Goal: Information Seeking & Learning: Learn about a topic

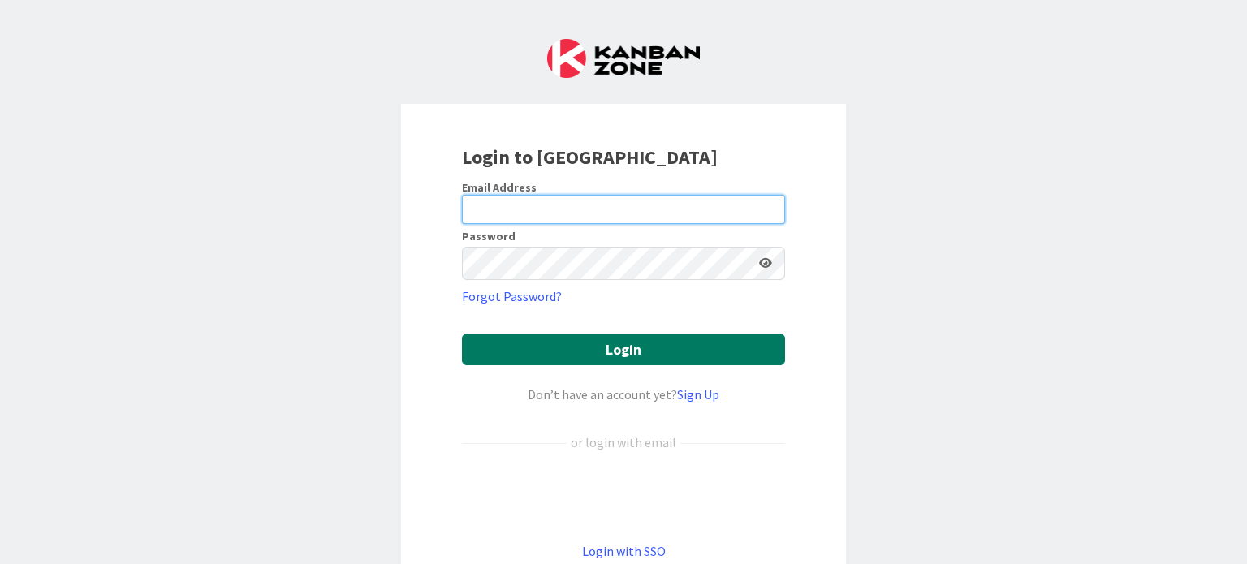
type input "[EMAIL_ADDRESS][DOMAIN_NAME]"
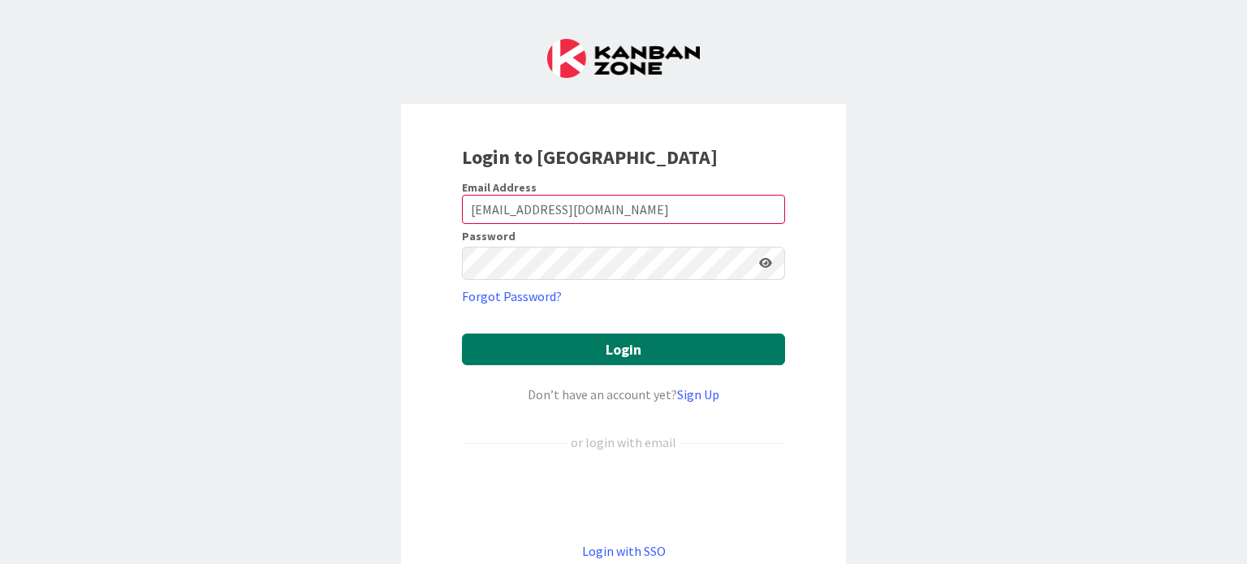
click at [730, 365] on button "Login" at bounding box center [623, 350] width 323 height 32
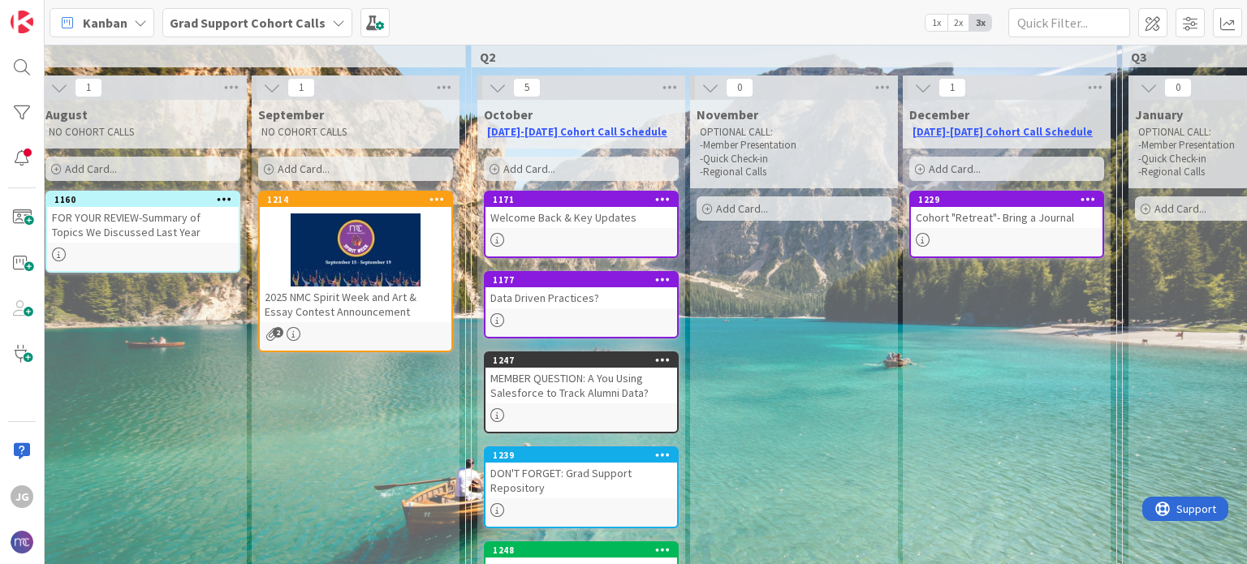
scroll to position [162, 244]
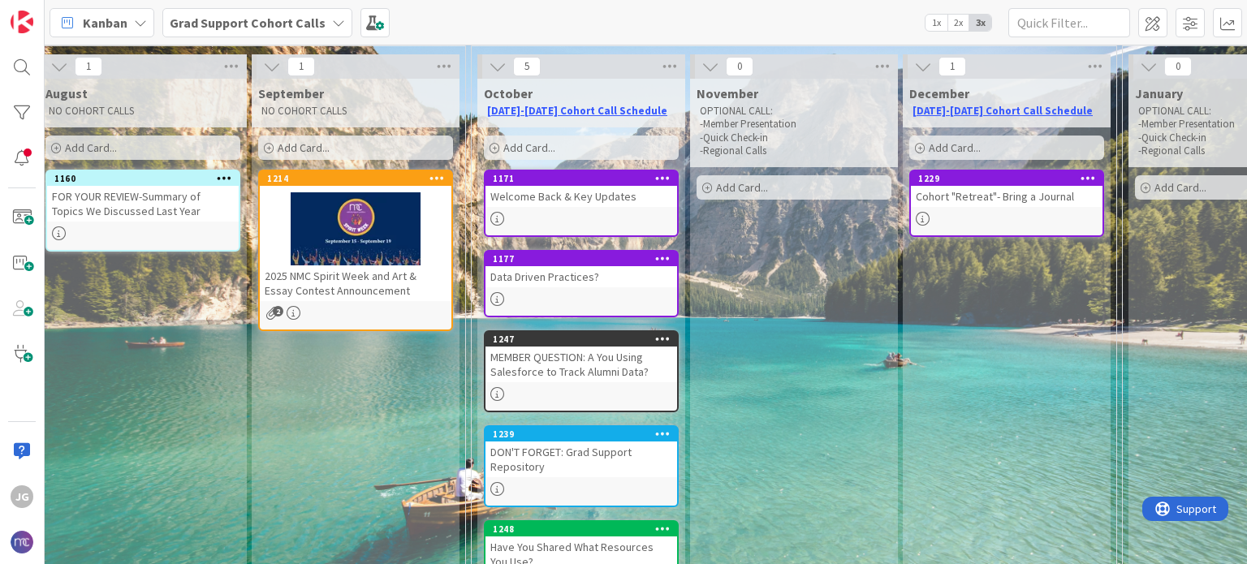
click at [561, 194] on div "Welcome Back & Key Updates" at bounding box center [581, 196] width 192 height 21
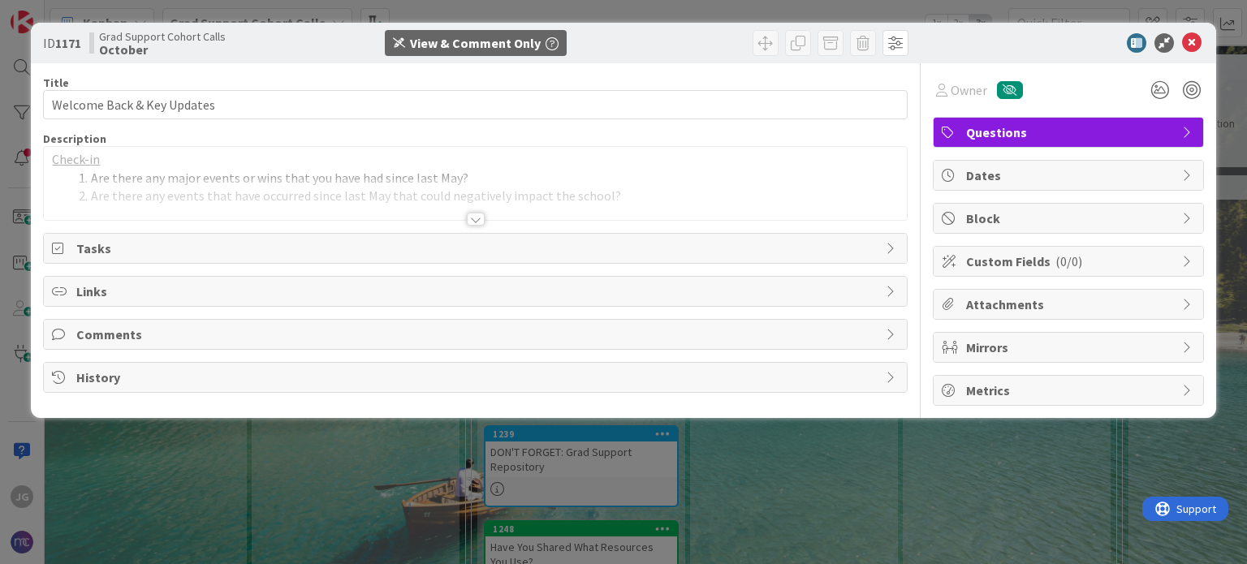
click at [55, 166] on u "Check-in" at bounding box center [76, 159] width 48 height 16
click at [481, 226] on div at bounding box center [476, 219] width 18 height 13
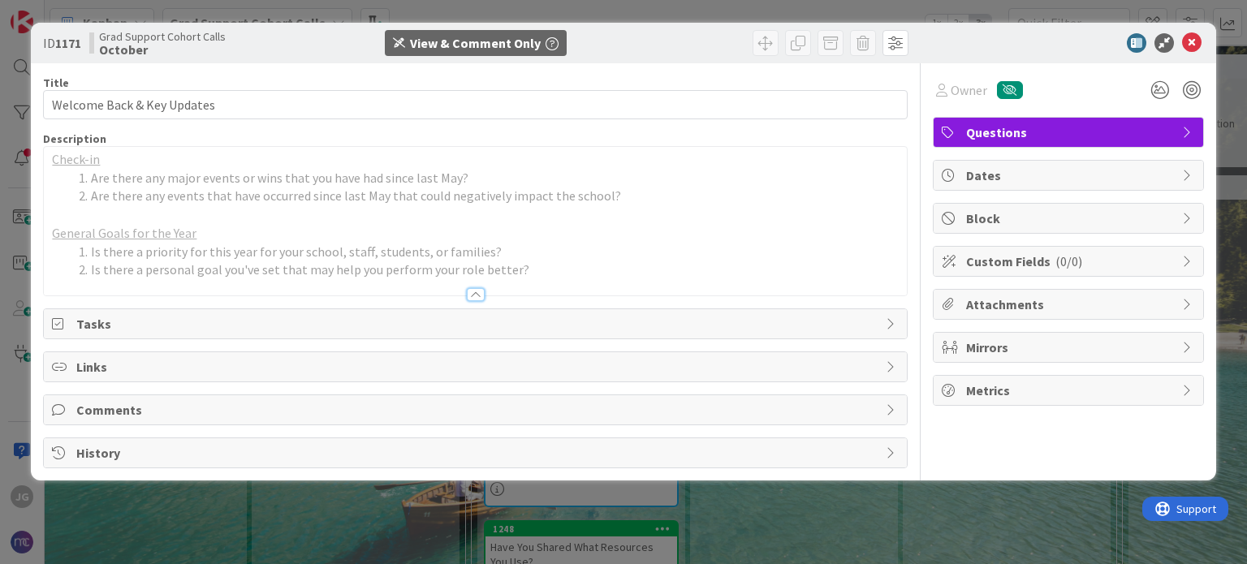
click at [91, 330] on span "Tasks" at bounding box center [476, 323] width 800 height 19
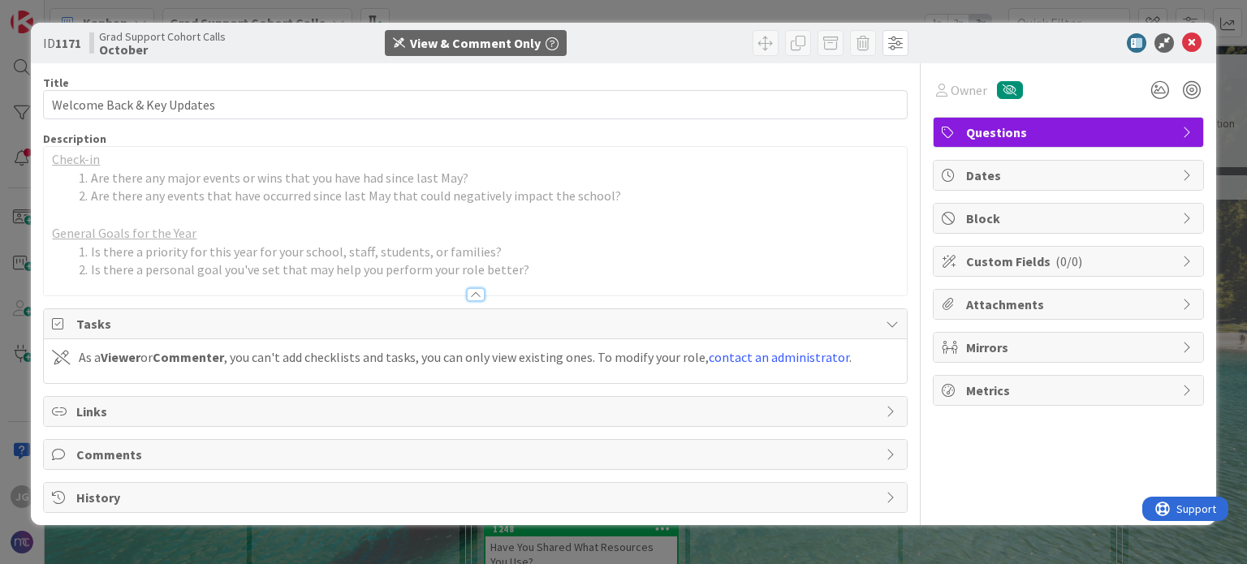
click at [105, 327] on span "Tasks" at bounding box center [476, 323] width 800 height 19
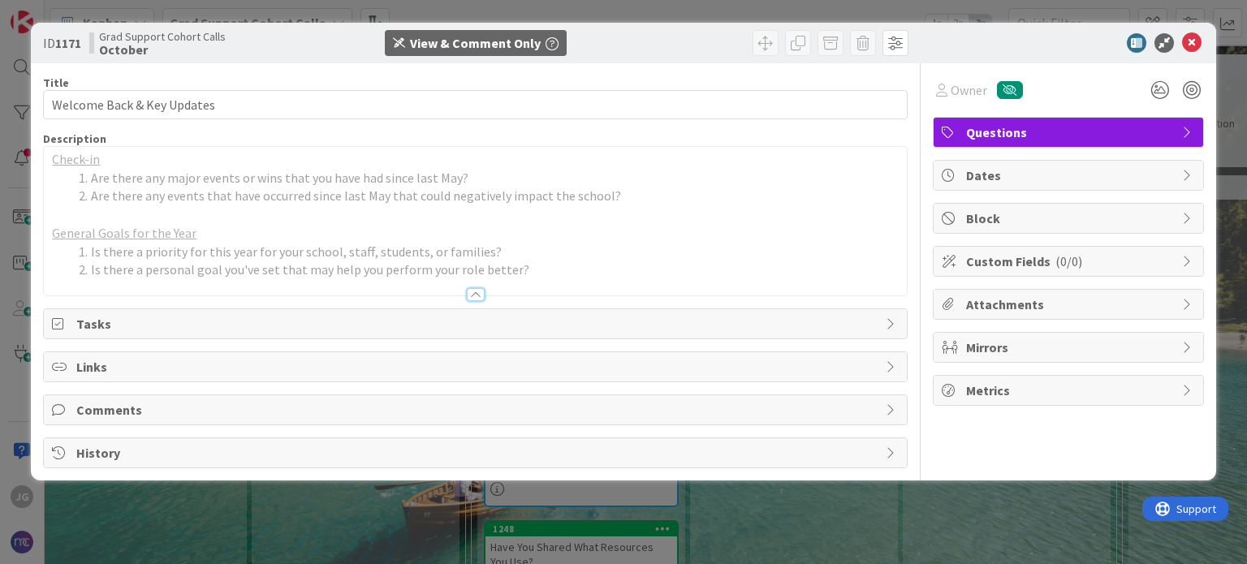
click at [111, 414] on span "Comments" at bounding box center [476, 409] width 800 height 19
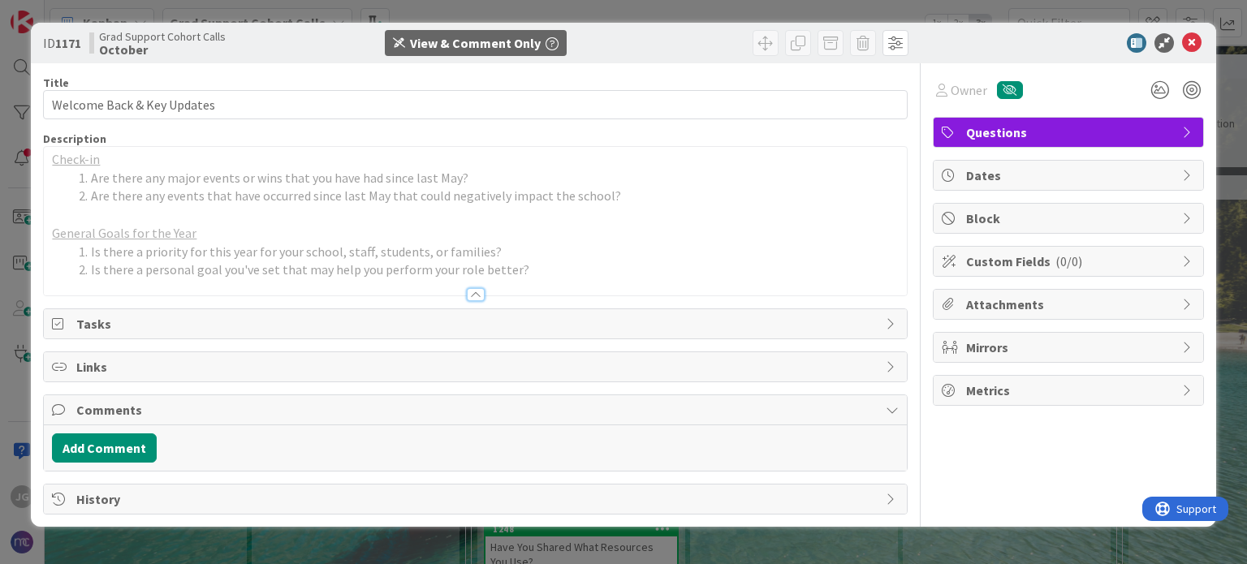
click at [111, 414] on span "Comments" at bounding box center [476, 409] width 800 height 19
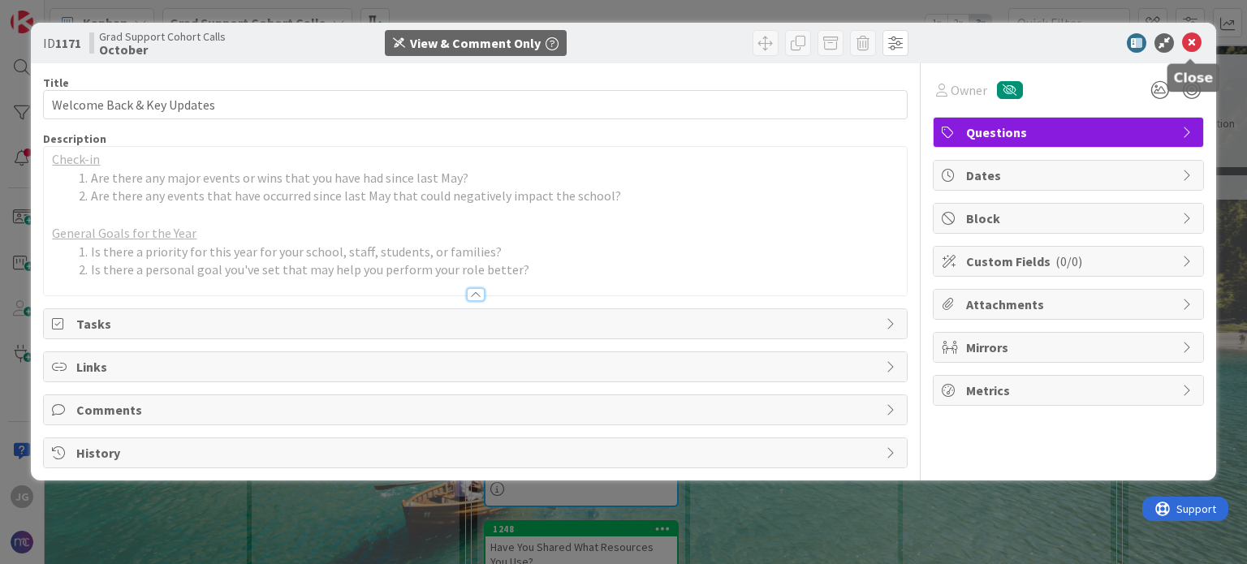
click at [1189, 48] on icon at bounding box center [1191, 42] width 19 height 19
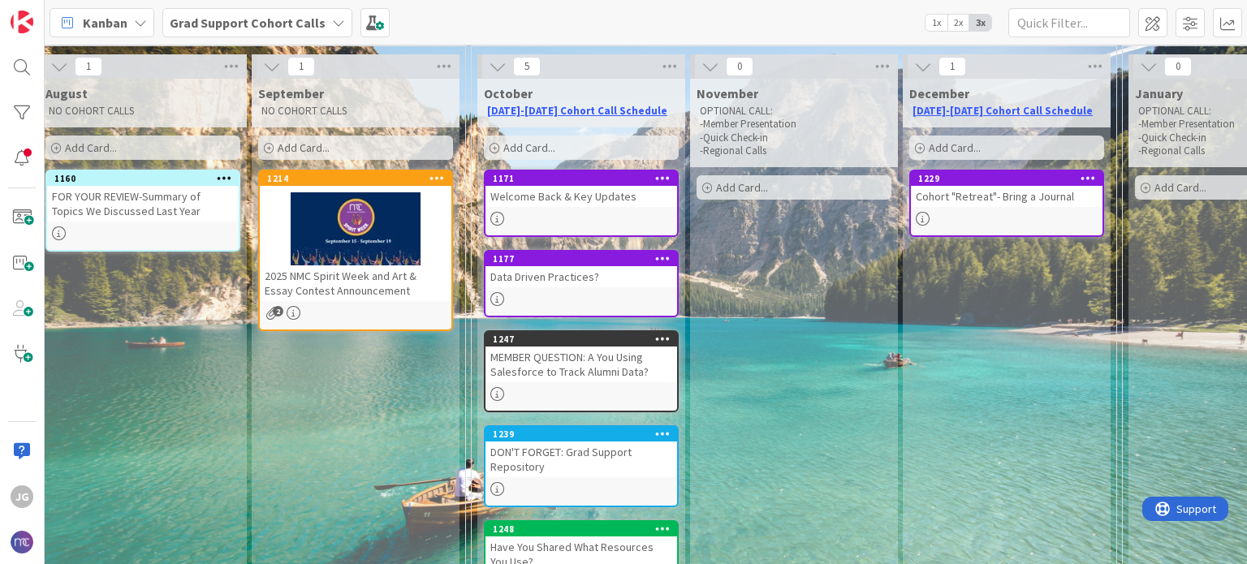
click at [549, 275] on div "Data Driven Practices?" at bounding box center [581, 276] width 192 height 21
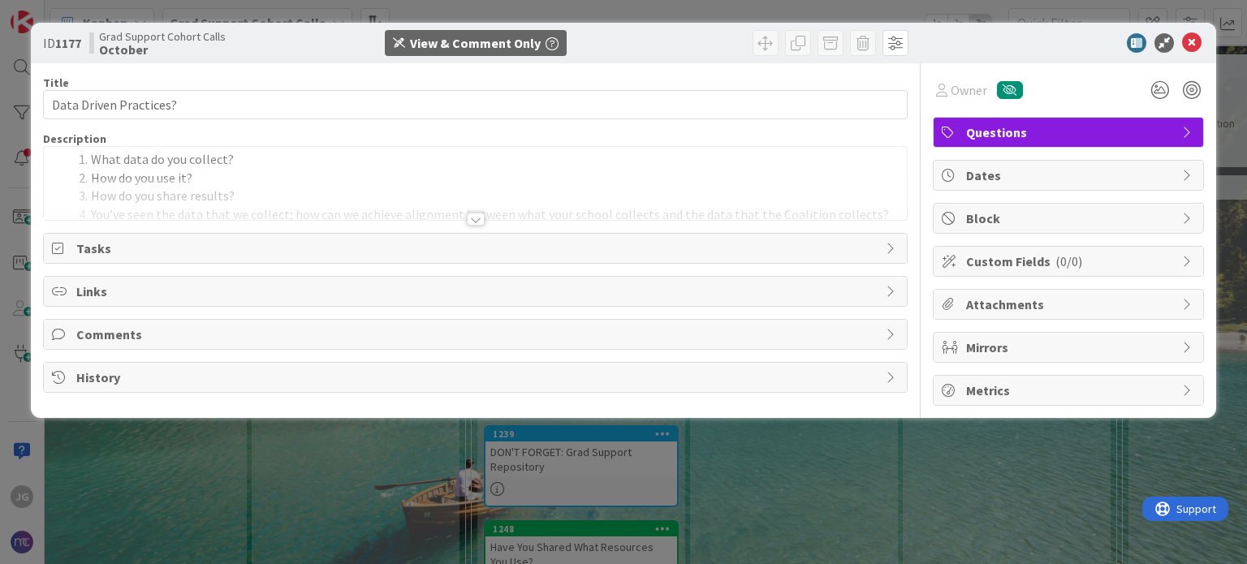
click at [476, 226] on div at bounding box center [476, 219] width 18 height 13
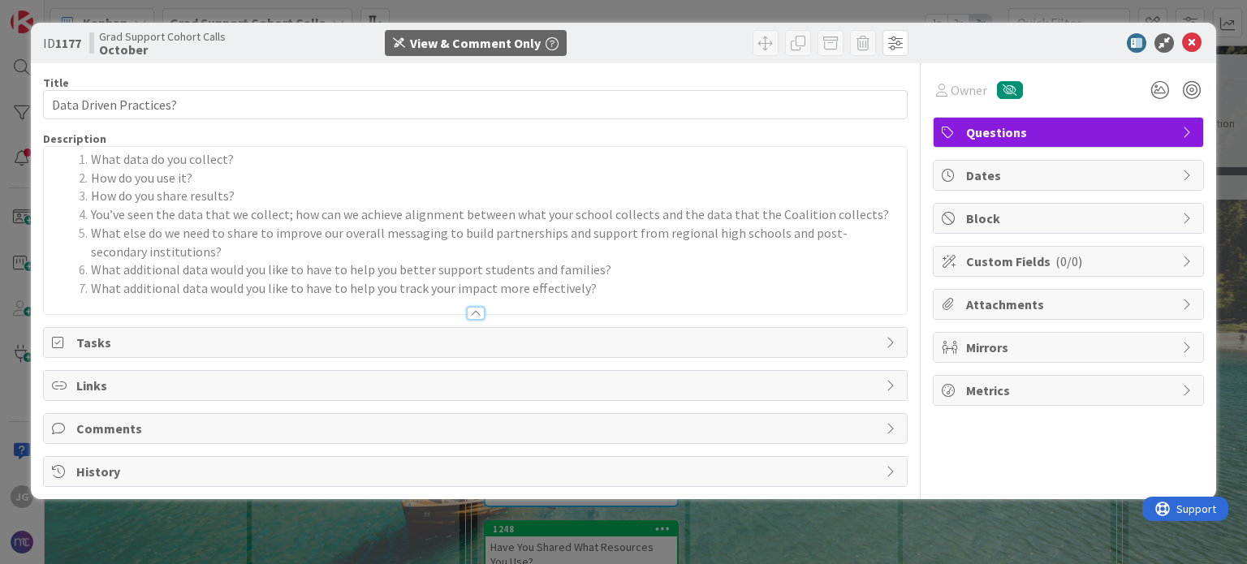
click at [66, 47] on b "1177" at bounding box center [68, 43] width 26 height 16
click at [1198, 45] on icon at bounding box center [1191, 42] width 19 height 19
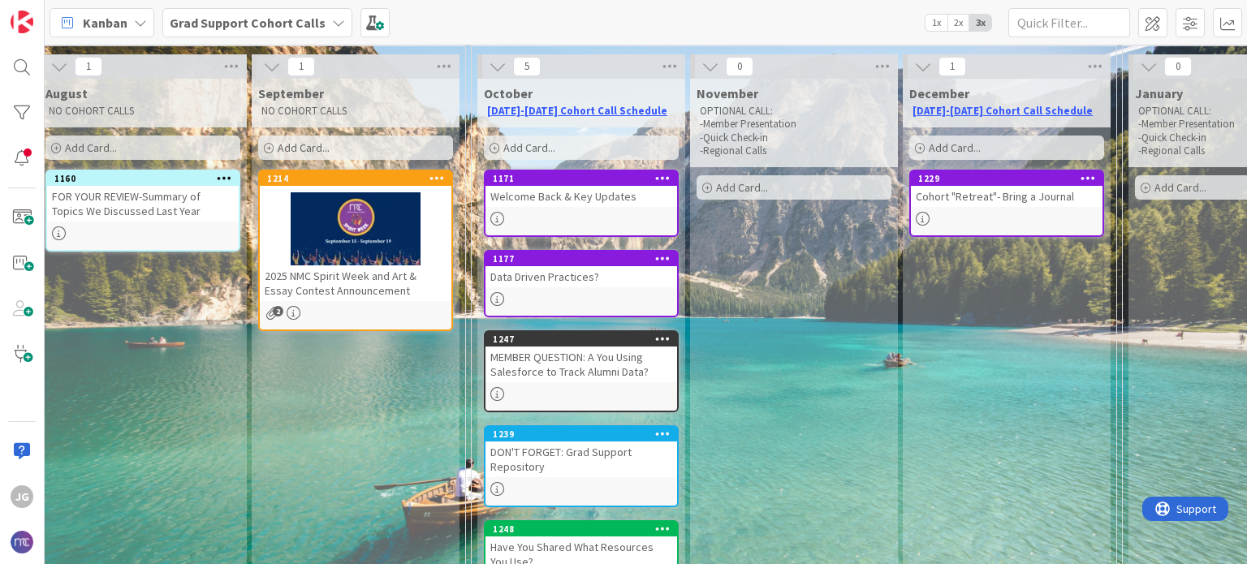
click at [547, 368] on div "MEMBER QUESTION: A You Using Salesforce to Track Alumni Data?" at bounding box center [581, 365] width 192 height 36
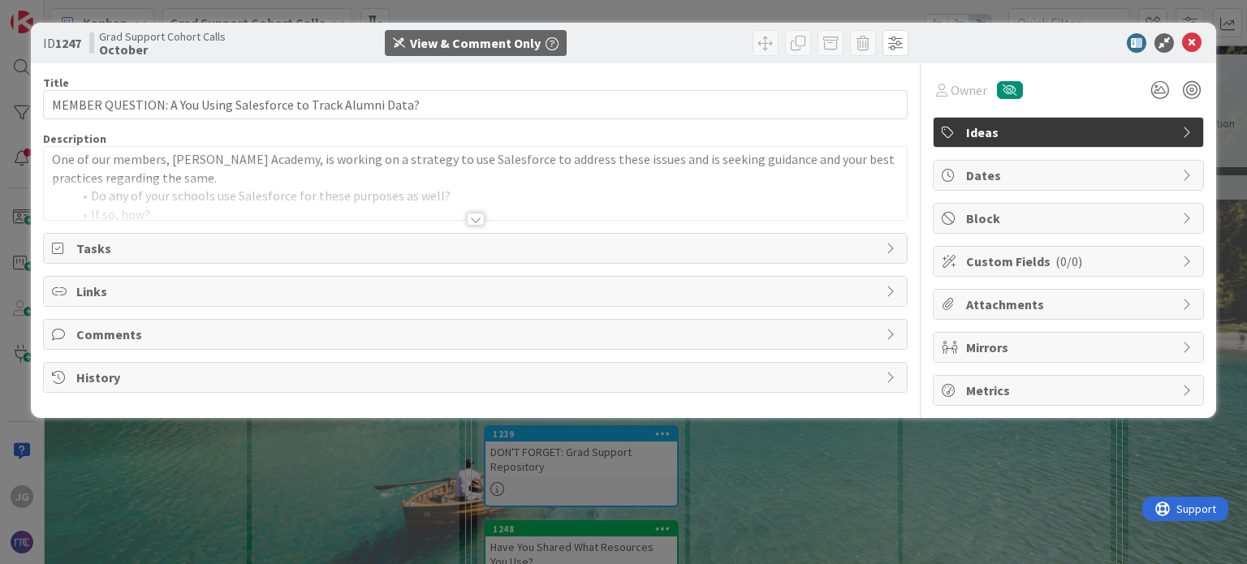
click at [477, 226] on div at bounding box center [476, 219] width 18 height 13
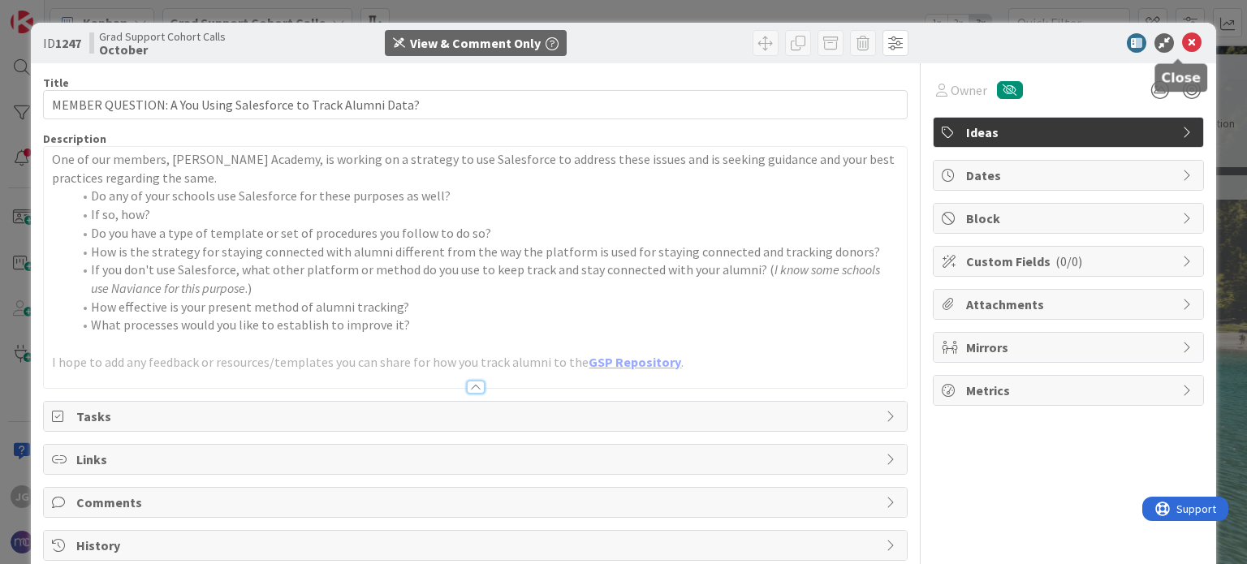
click at [1182, 45] on icon at bounding box center [1191, 42] width 19 height 19
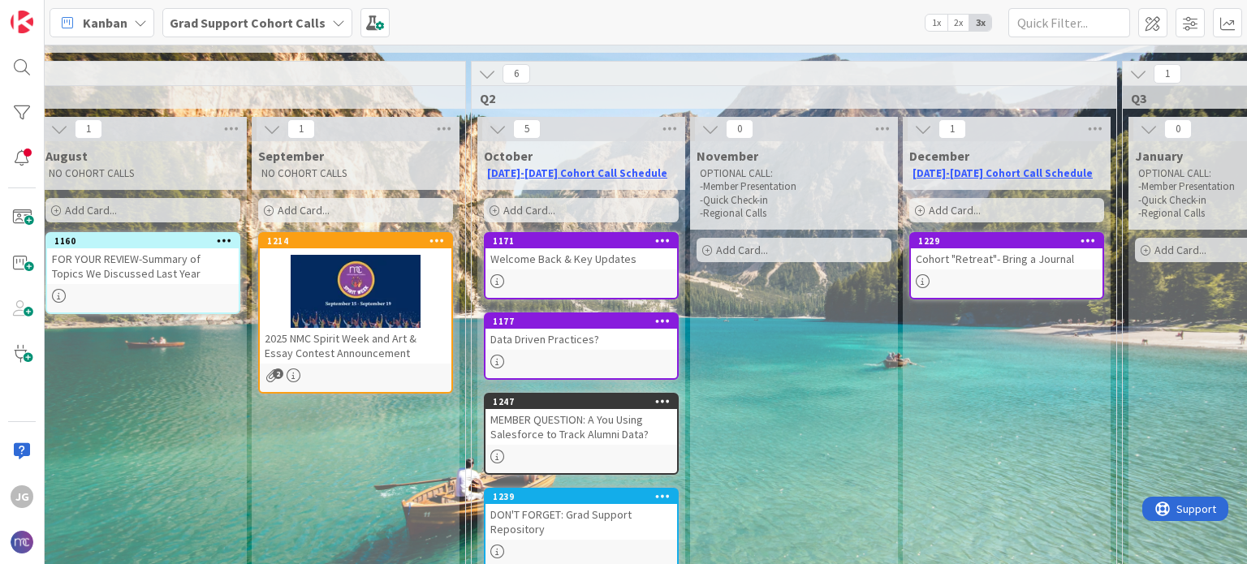
scroll to position [0, 244]
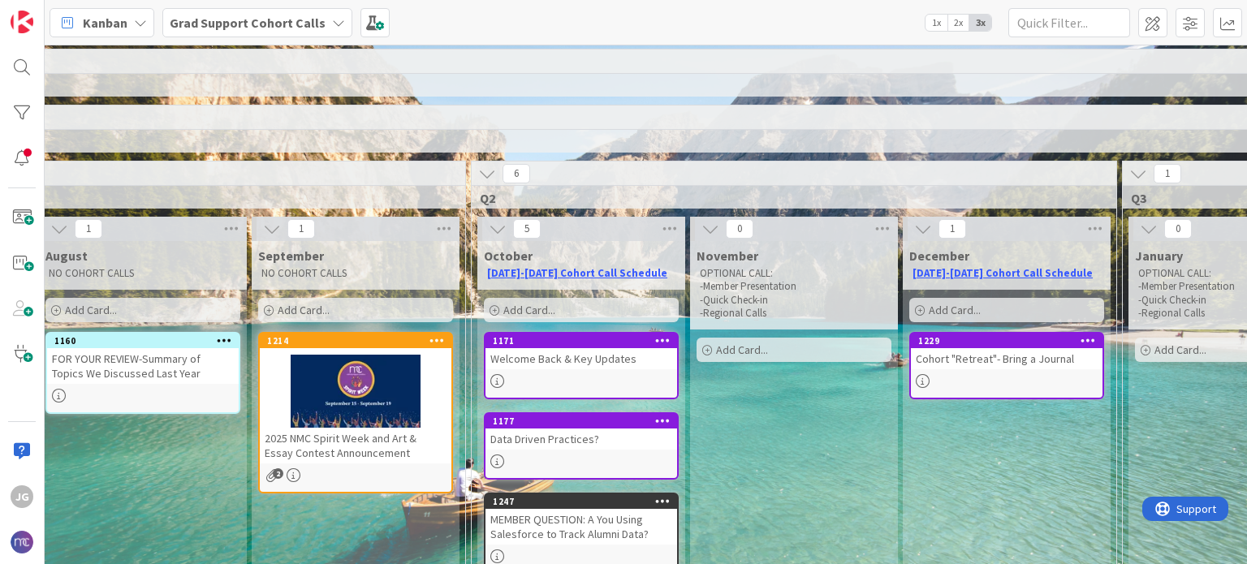
click at [484, 173] on icon at bounding box center [487, 174] width 18 height 18
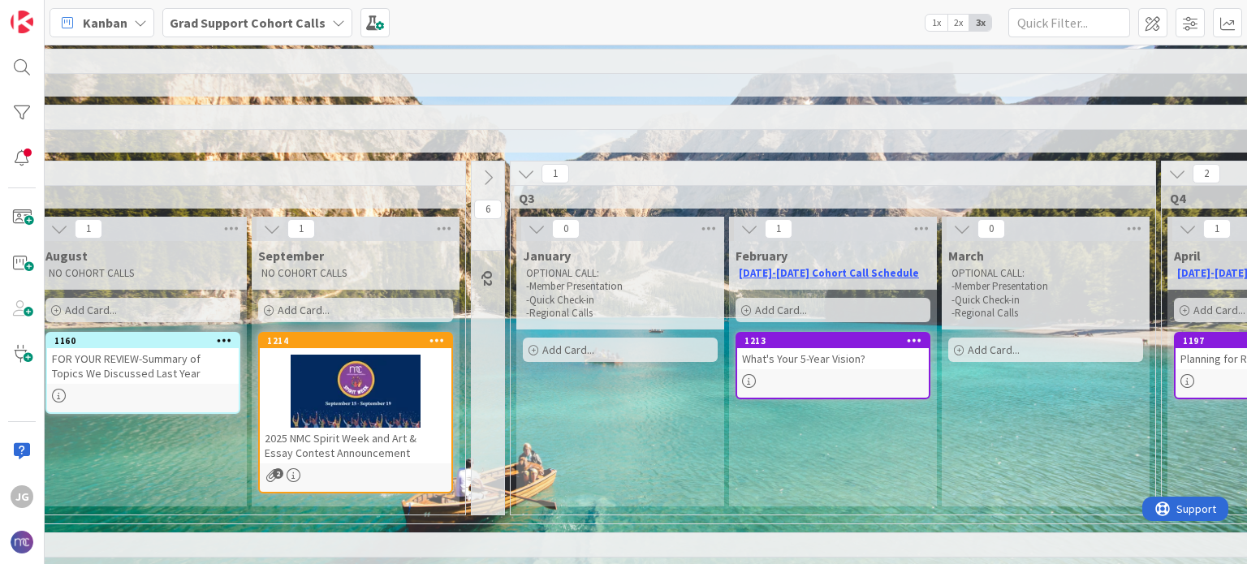
click at [484, 173] on icon at bounding box center [488, 178] width 18 height 18
